Goal: Information Seeking & Learning: Learn about a topic

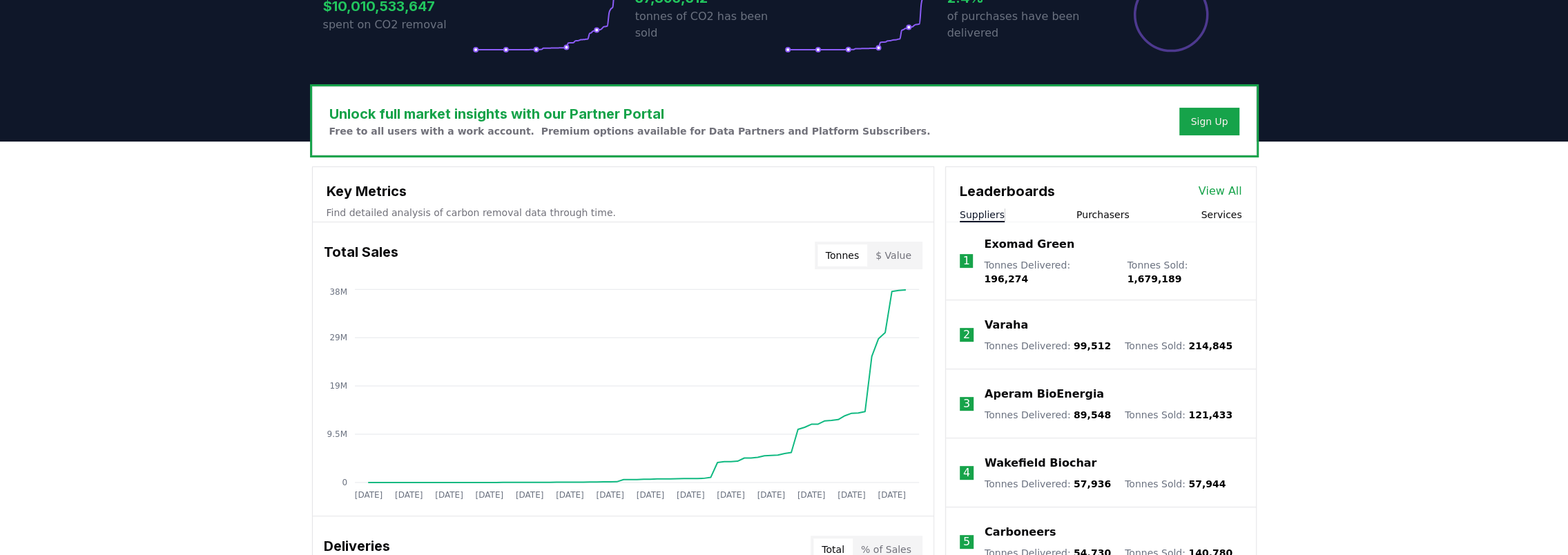
scroll to position [339, 0]
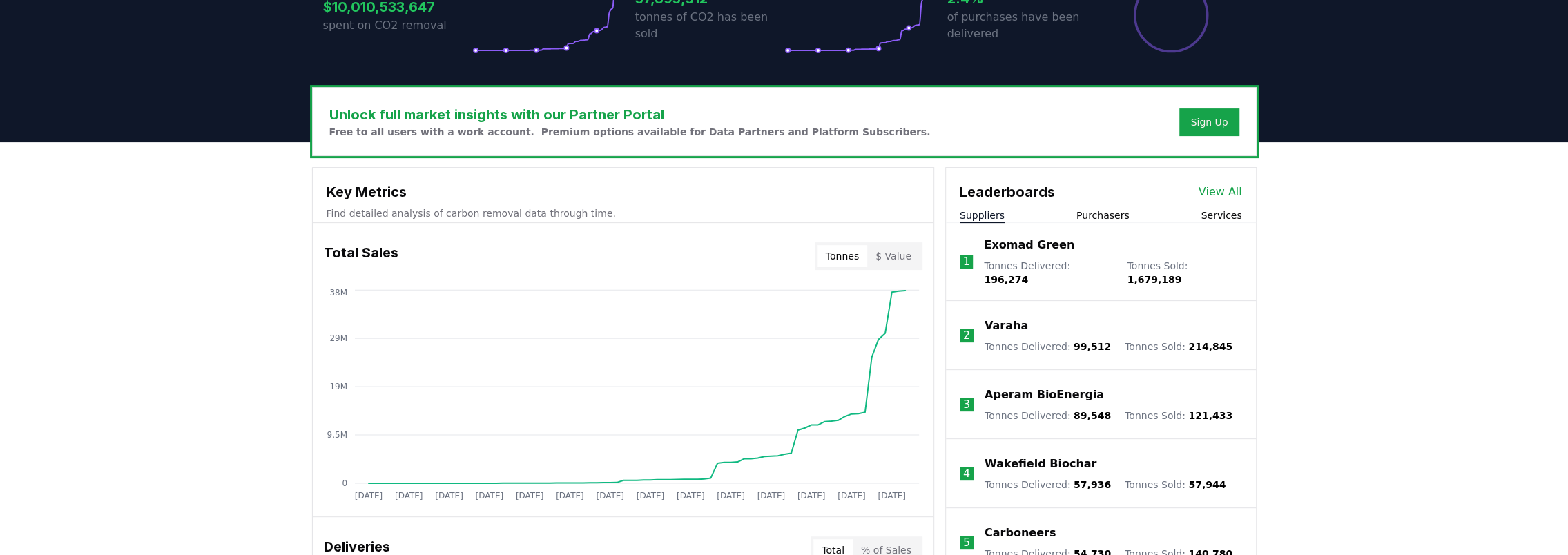
click at [1099, 214] on button "Purchasers" at bounding box center [1103, 215] width 53 height 14
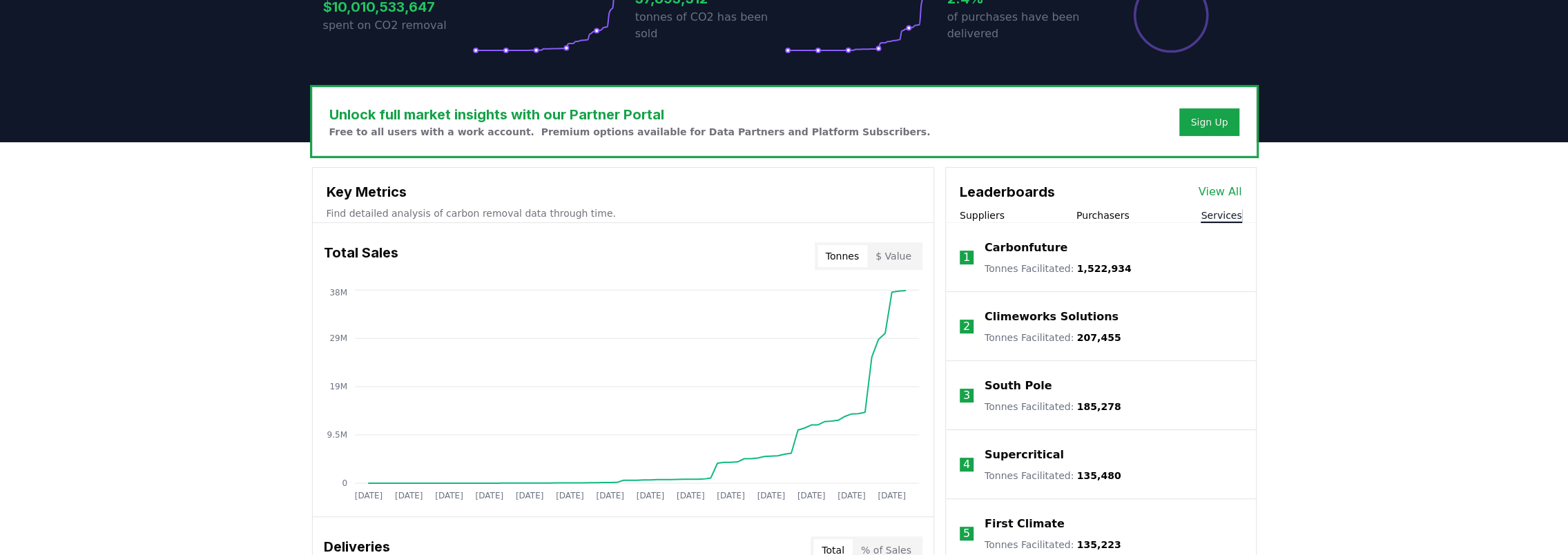
click at [1235, 212] on button "Services" at bounding box center [1221, 215] width 41 height 14
click at [1005, 245] on p "Carbonfuture" at bounding box center [1026, 248] width 83 height 17
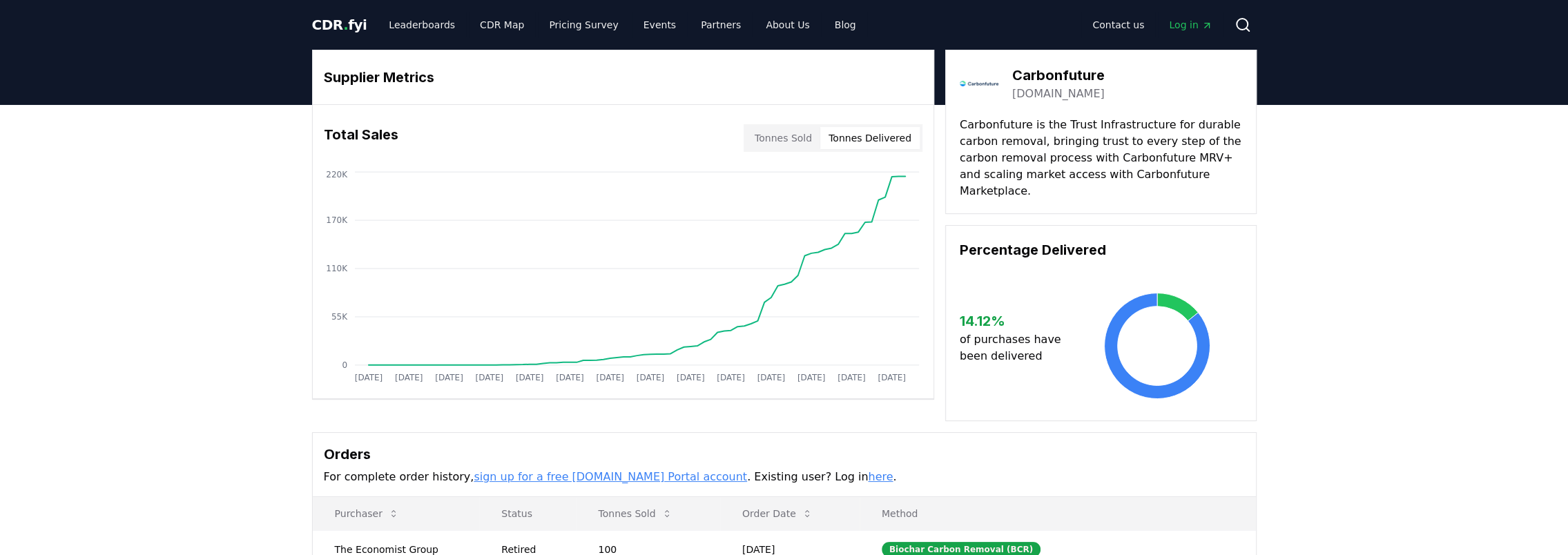
click at [863, 134] on button "Tonnes Delivered" at bounding box center [870, 138] width 100 height 22
click at [779, 134] on button "Tonnes Sold" at bounding box center [784, 138] width 74 height 22
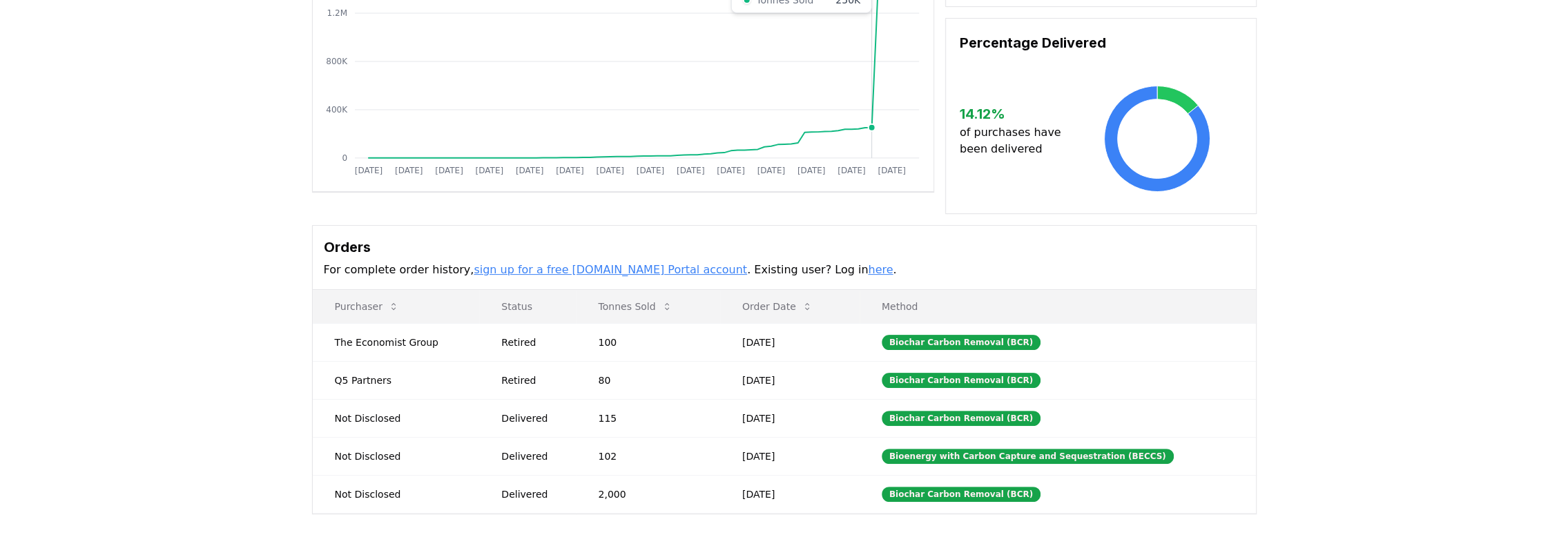
scroll to position [276, 0]
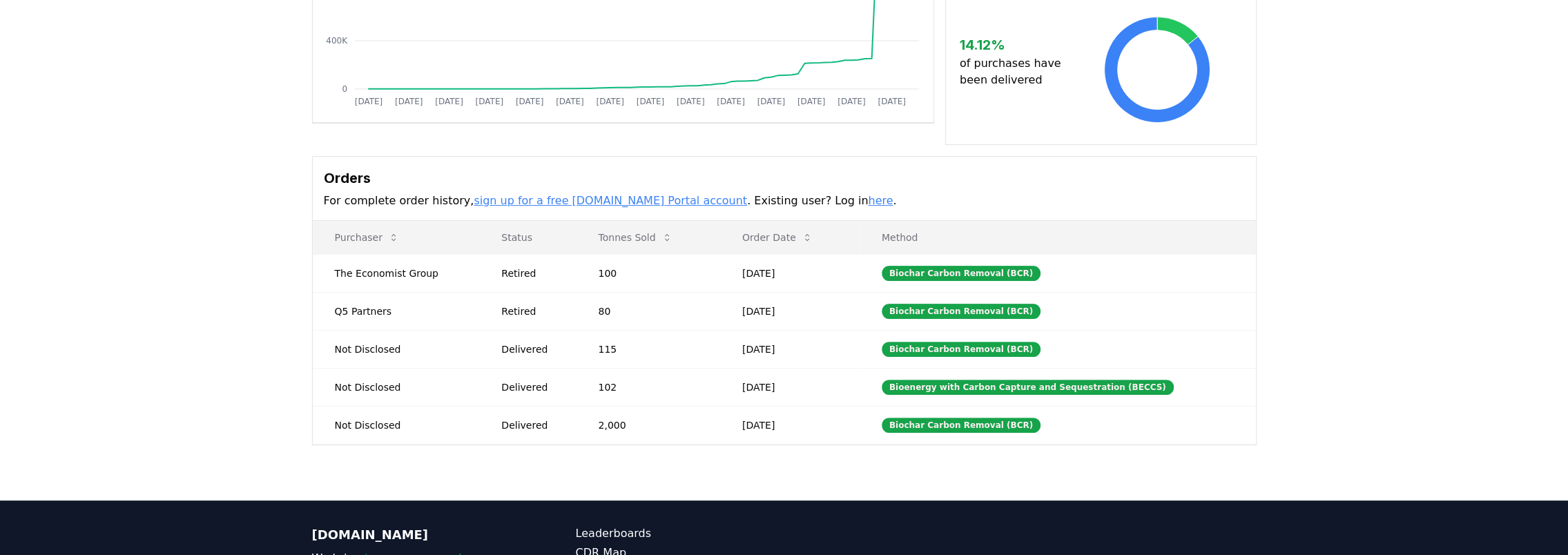
click at [560, 194] on link "sign up for a free CDR.fyi Portal account" at bounding box center [611, 200] width 273 height 13
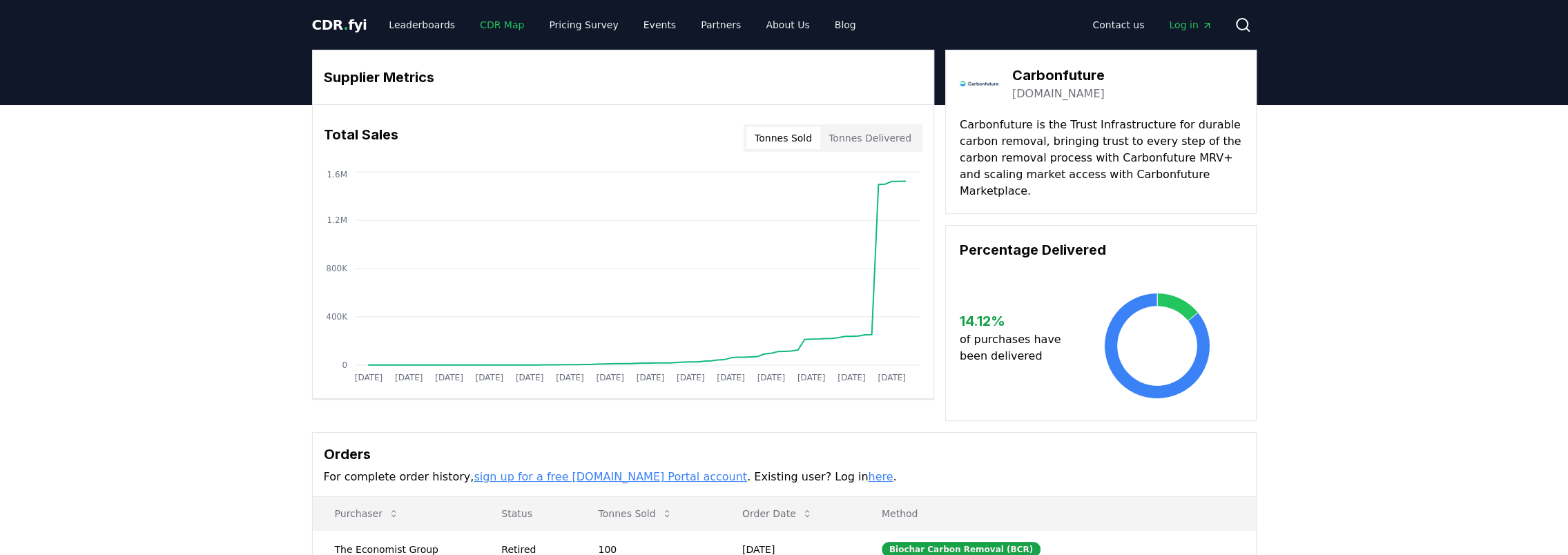
click at [475, 23] on link "CDR Map" at bounding box center [502, 25] width 66 height 25
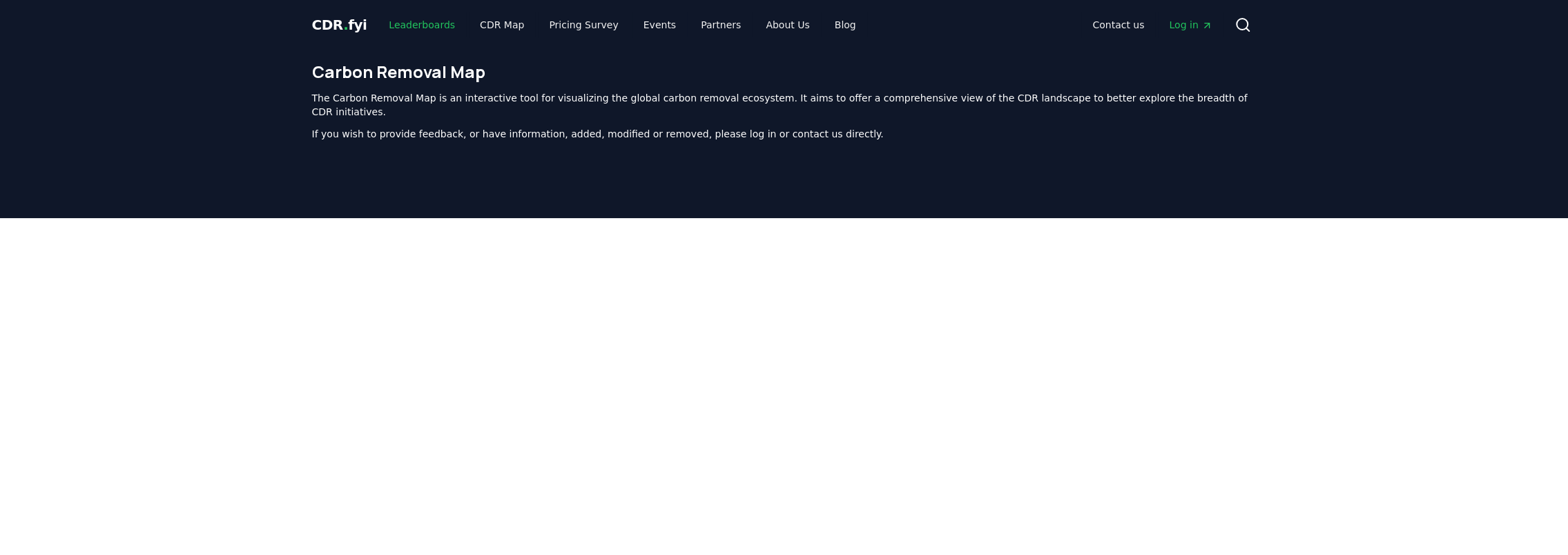
click at [422, 24] on link "Leaderboards" at bounding box center [422, 25] width 89 height 25
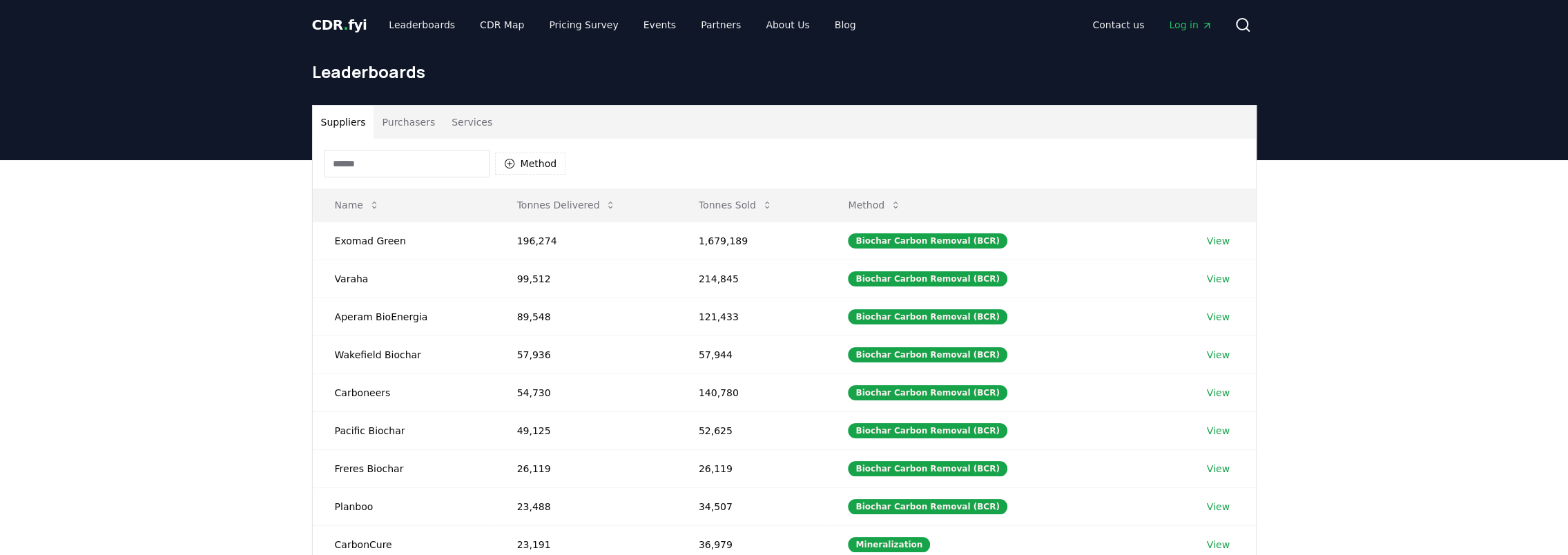
click at [459, 117] on button "Services" at bounding box center [472, 122] width 57 height 33
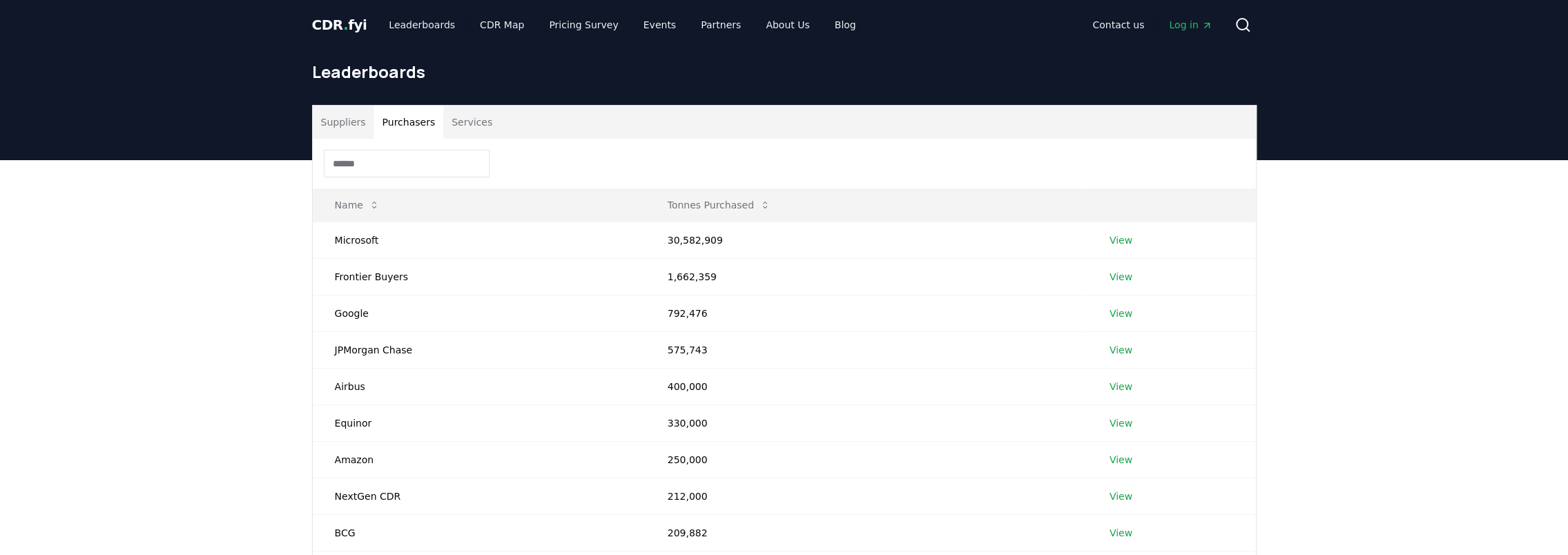
click at [403, 117] on button "Purchasers" at bounding box center [409, 122] width 70 height 33
click at [545, 23] on link "Pricing Survey" at bounding box center [583, 25] width 91 height 25
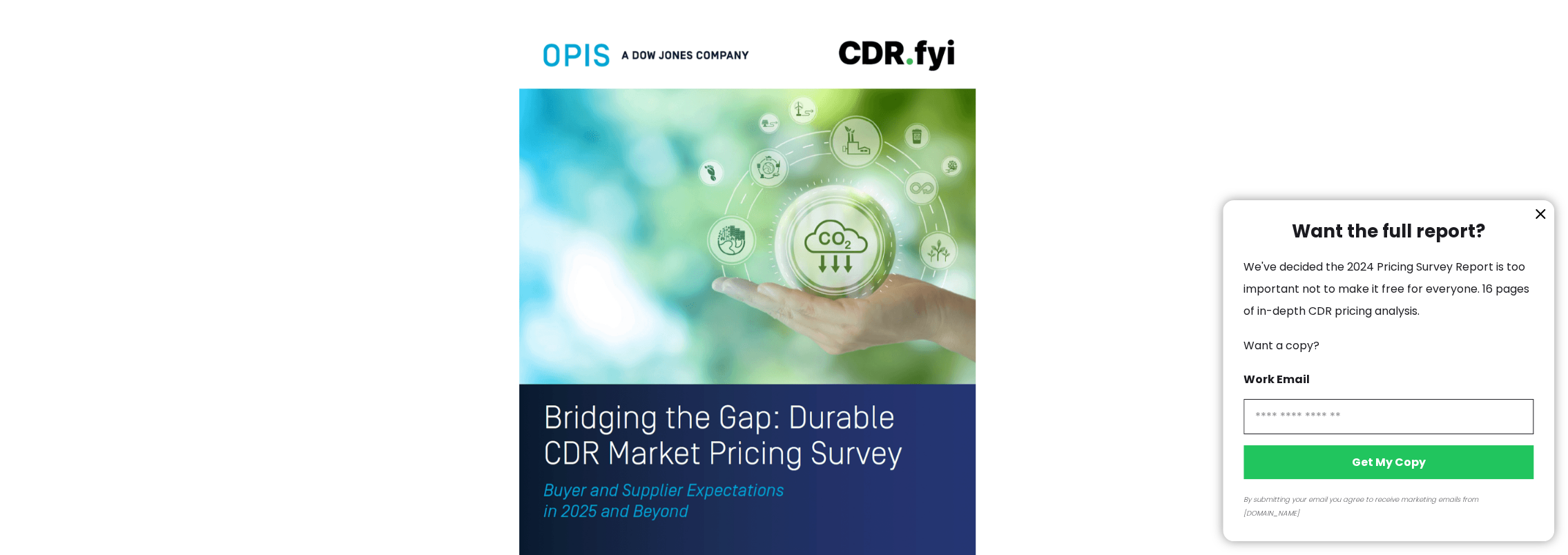
scroll to position [3106, 0]
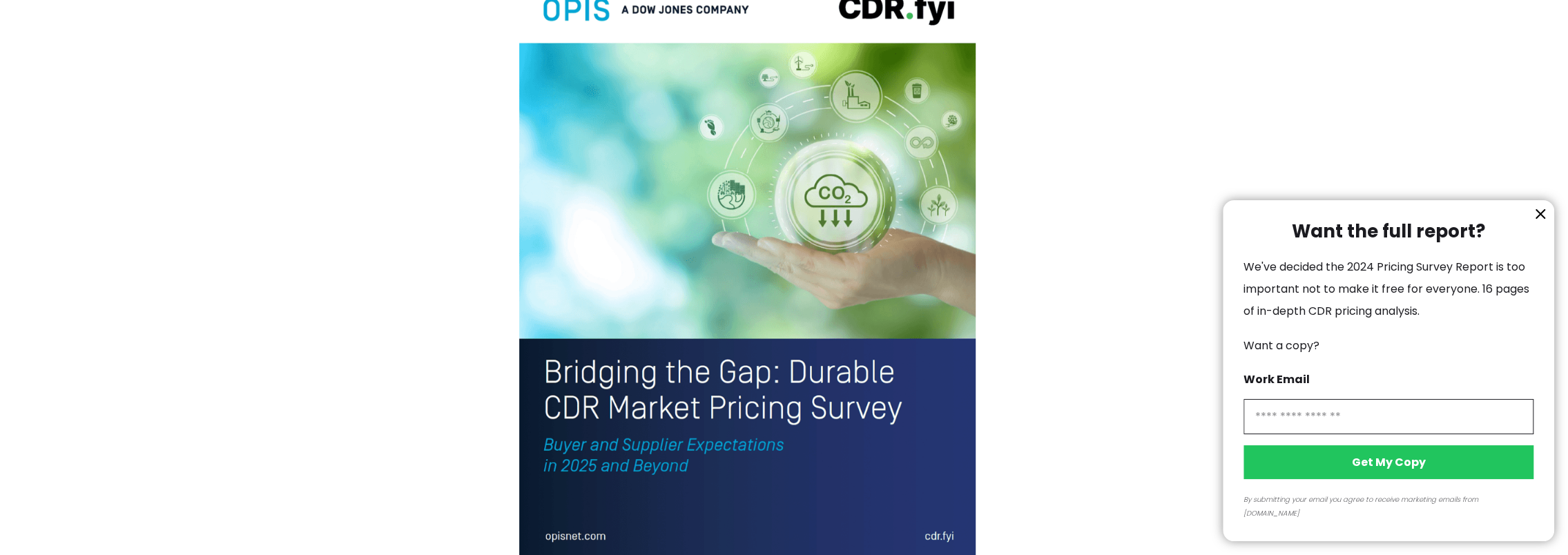
click at [717, 178] on div at bounding box center [784, 278] width 1568 height 555
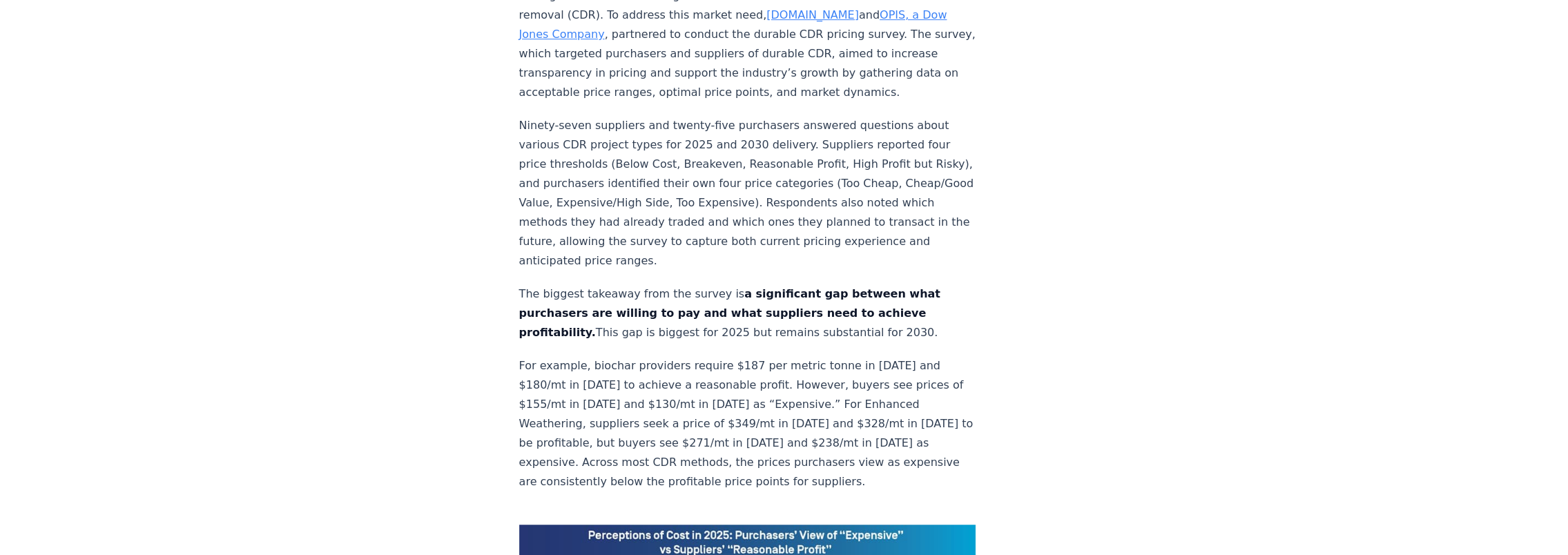
scroll to position [0, 0]
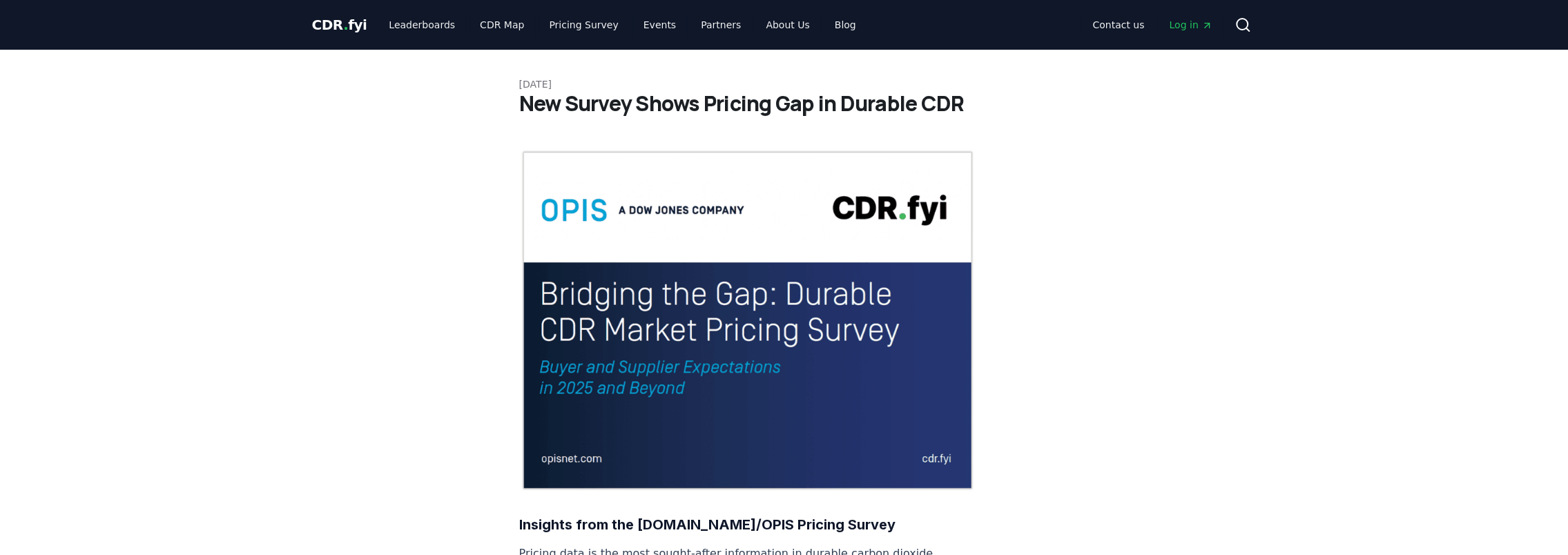
click at [571, 155] on img at bounding box center [747, 320] width 457 height 342
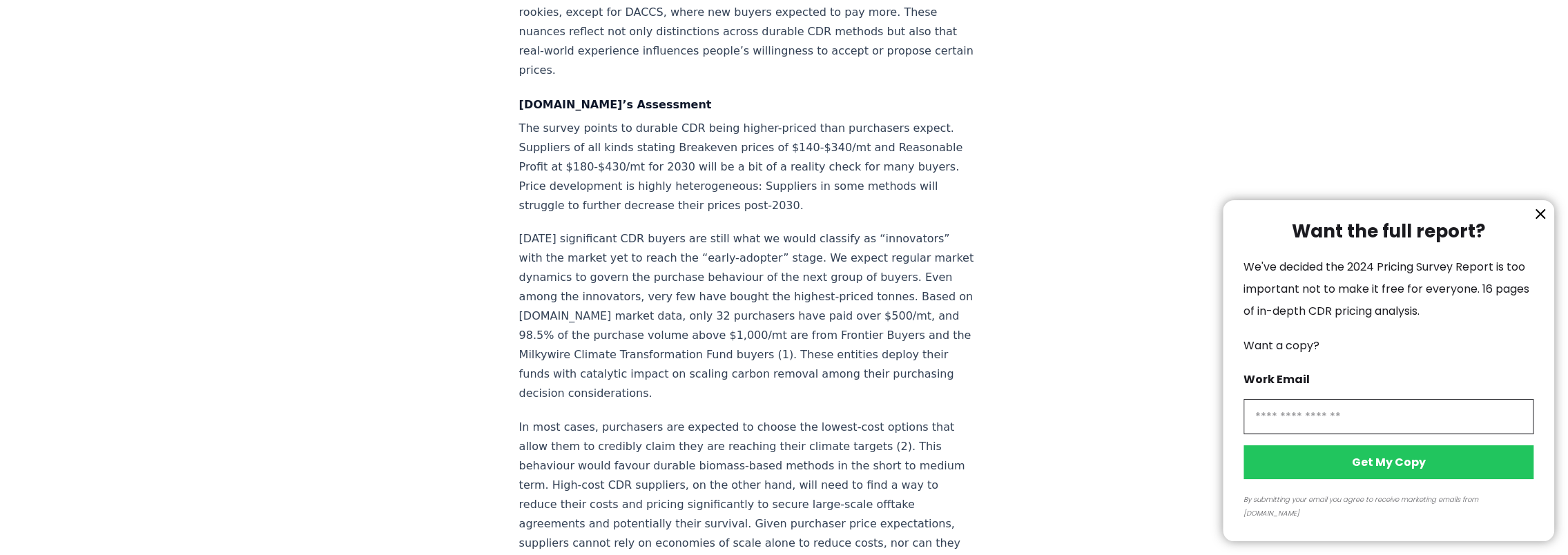
scroll to position [1932, 0]
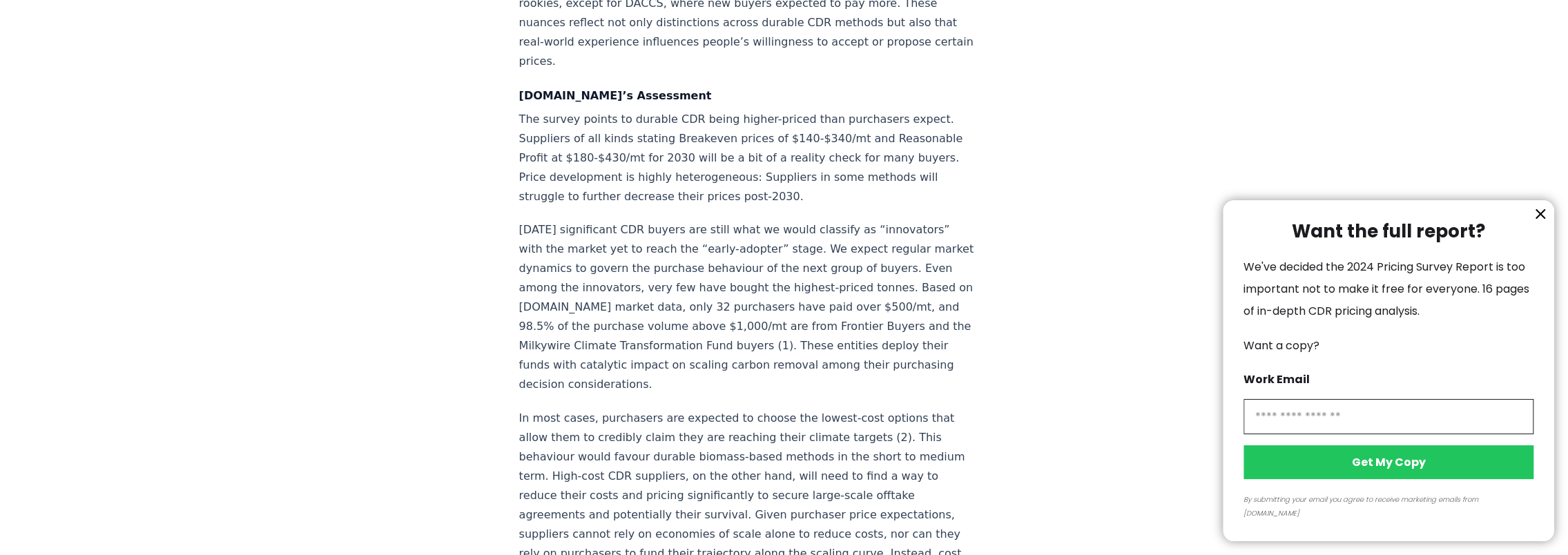
click at [1271, 434] on input "information" at bounding box center [1388, 416] width 290 height 35
type input "**********"
click button "Get My Copy" at bounding box center [1388, 462] width 290 height 34
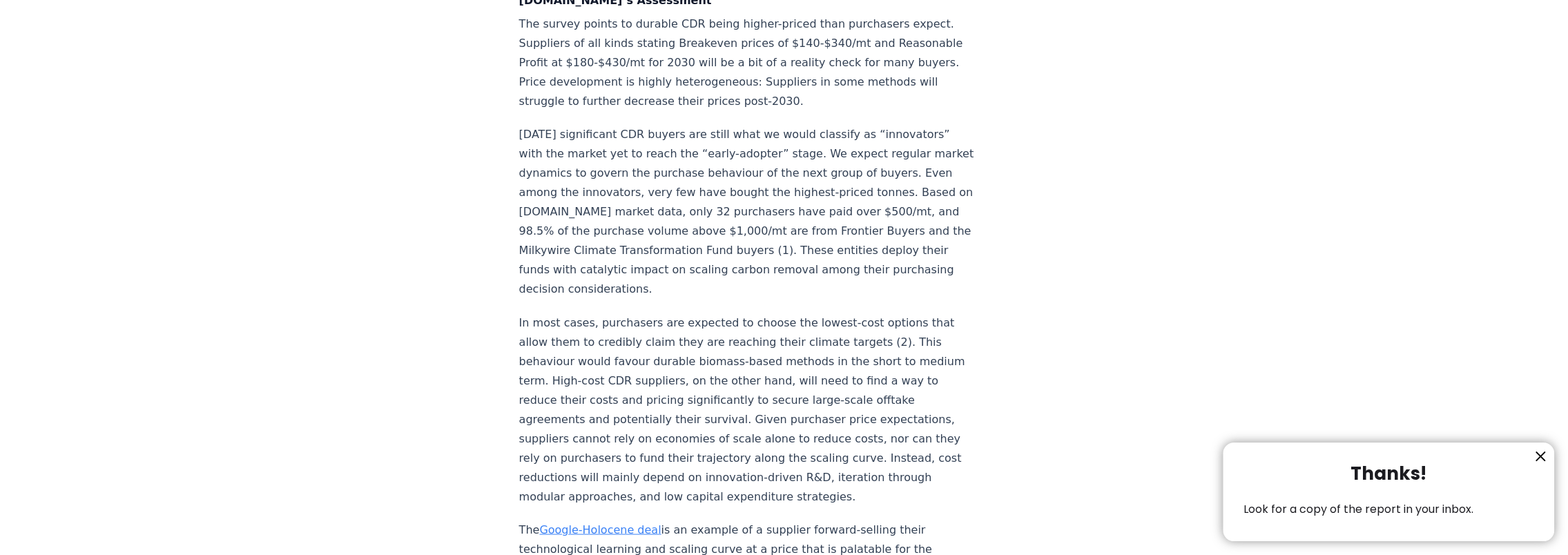
scroll to position [2208, 0]
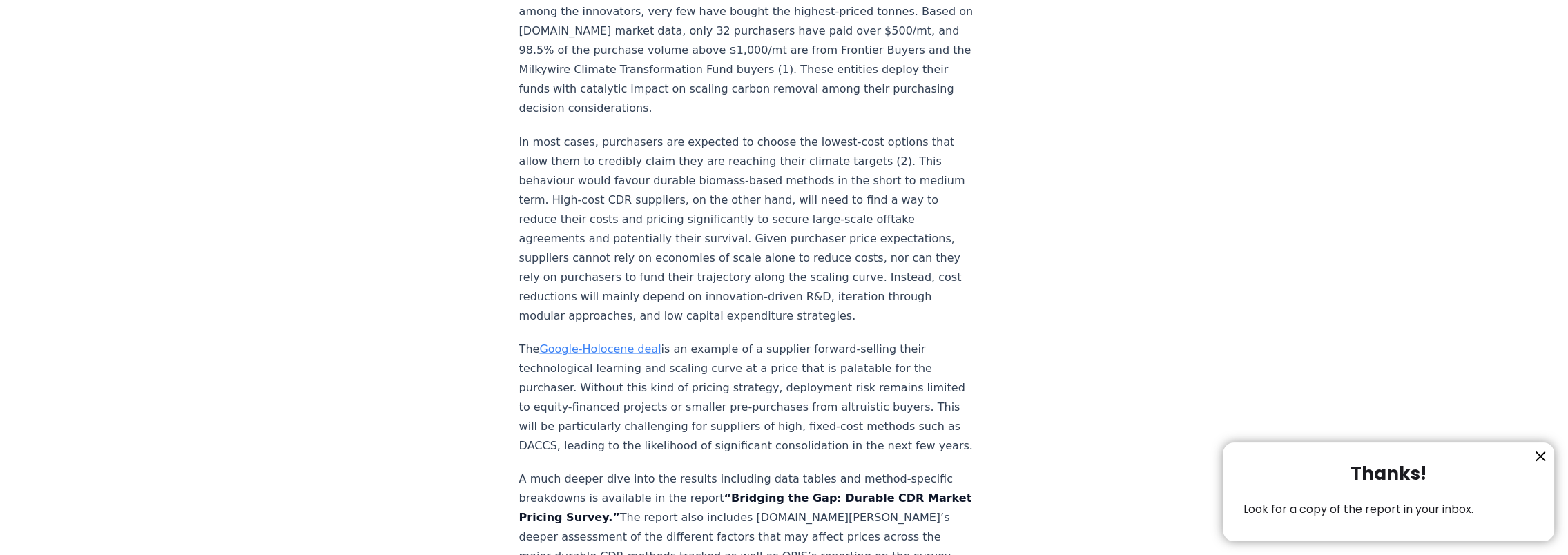
click at [606, 285] on div at bounding box center [784, 278] width 1568 height 555
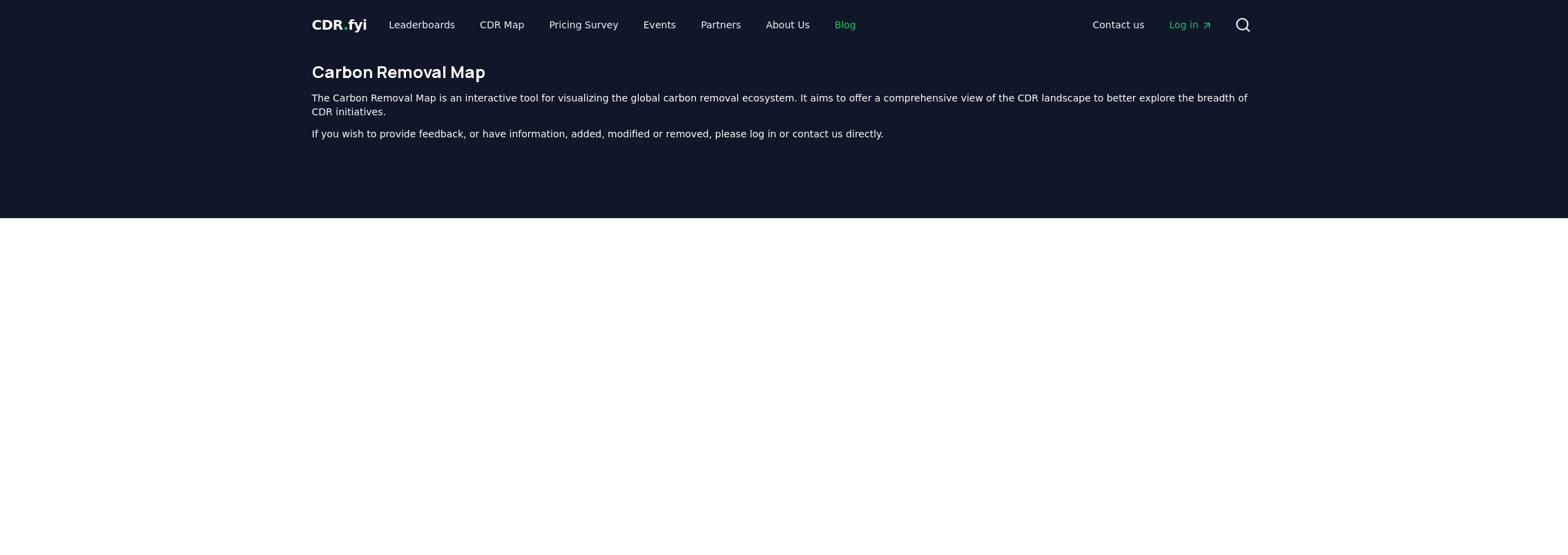
click at [830, 23] on link "Blog" at bounding box center [845, 25] width 44 height 25
click at [824, 25] on link "Blog" at bounding box center [845, 25] width 44 height 25
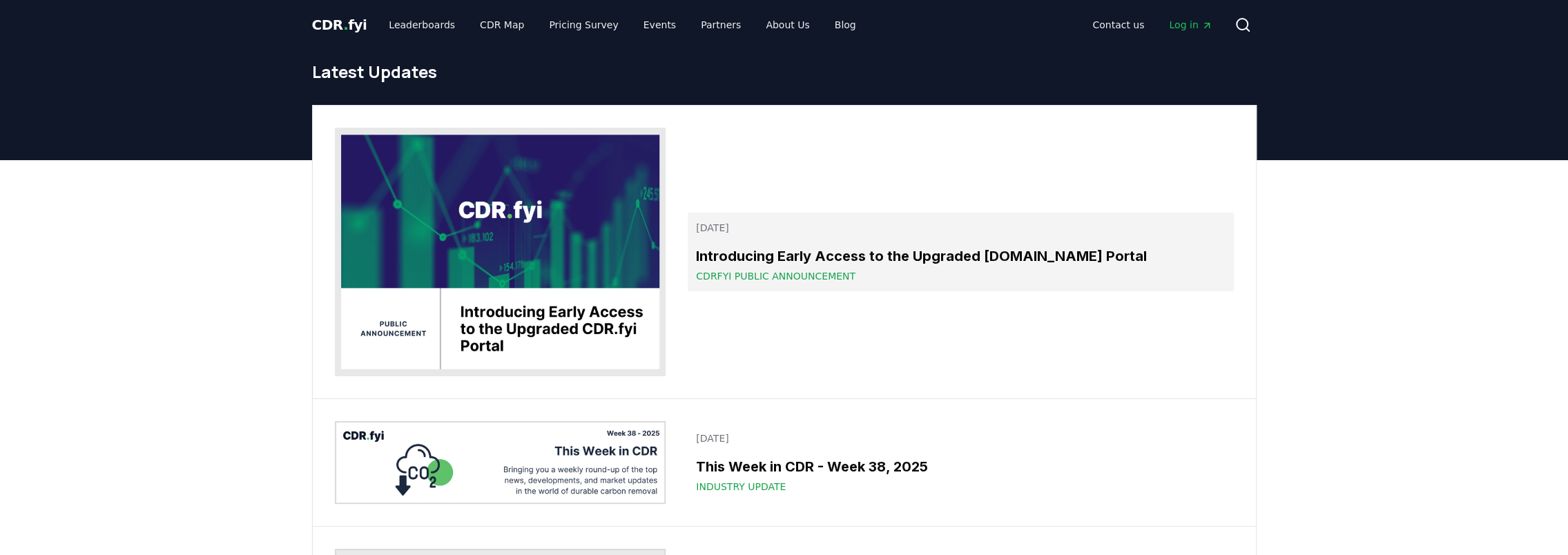
click at [926, 272] on div "CDRfyi Public Announcement" at bounding box center [961, 275] width 529 height 14
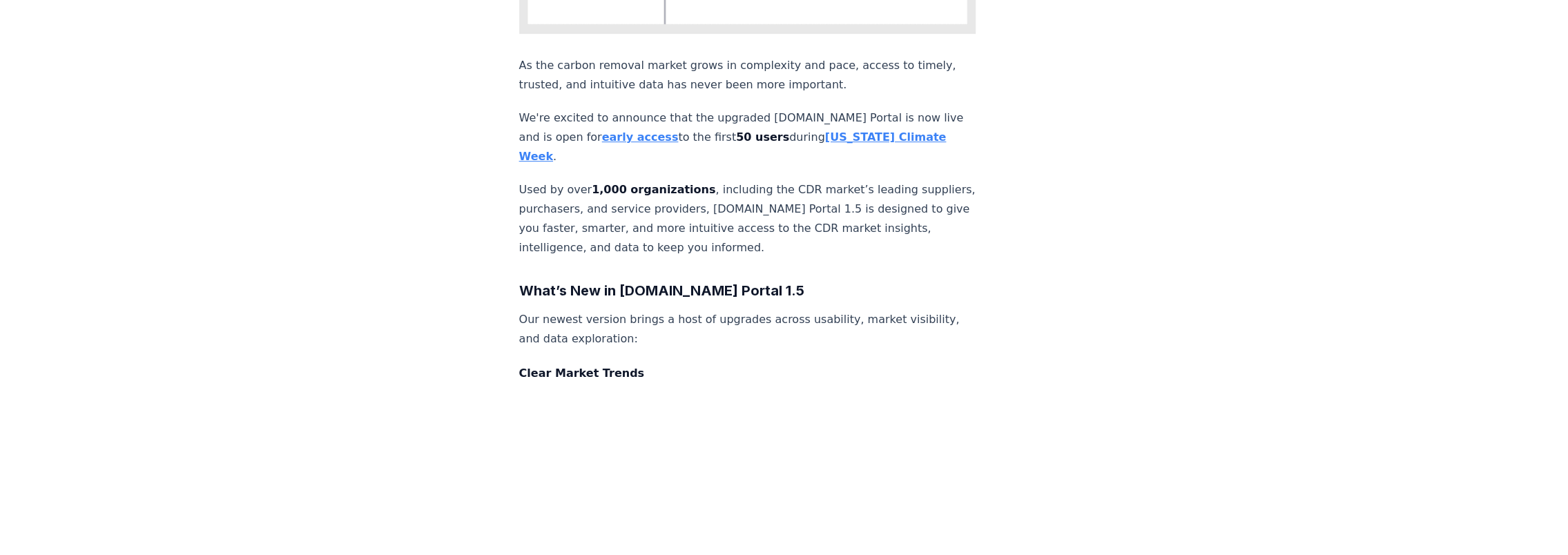
scroll to position [483, 0]
